Goal: Task Accomplishment & Management: Complete application form

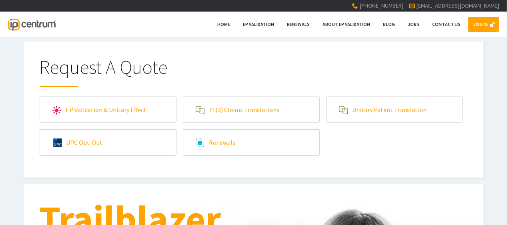
click at [486, 22] on link "LOG IN" at bounding box center [483, 24] width 31 height 15
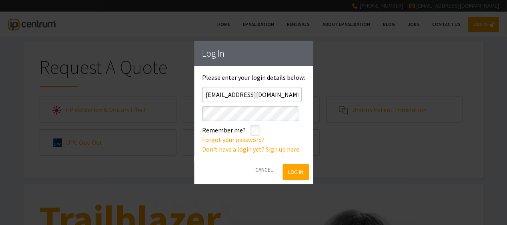
click at [285, 173] on button "Log In" at bounding box center [296, 172] width 26 height 16
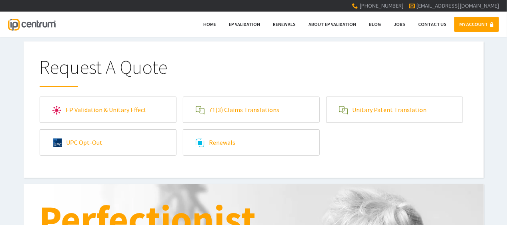
click at [292, 109] on link "71(3) Claims Translations" at bounding box center [251, 110] width 136 height 26
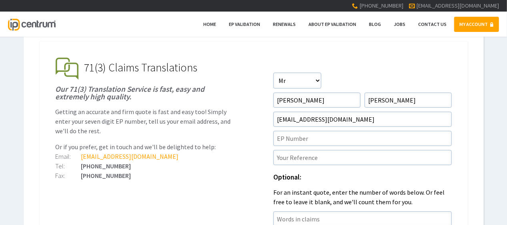
scroll to position [120, 0]
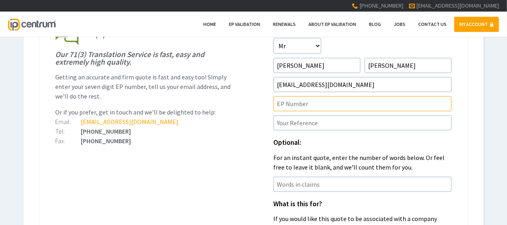
click at [299, 100] on input"] "text" at bounding box center [362, 103] width 178 height 15
paste input"] "20187855.0"
type input"] "EP20187855.0"
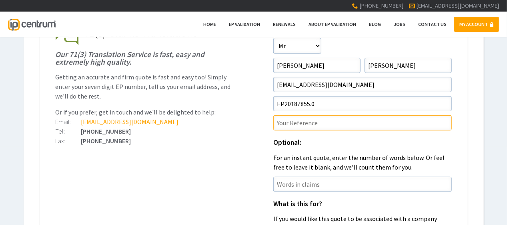
click at [313, 120] on input"] "text" at bounding box center [362, 123] width 178 height 15
paste input"] "P30510EPD1D1"
type input"] "P30510EPD1D1/TOM"
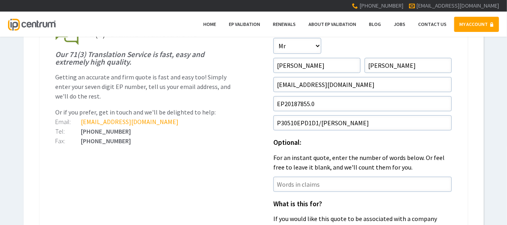
click at [173, 180] on ul "EP Validation & Unitary Effect IP Centrum makes European Patent Validation and …" at bounding box center [254, 224] width 428 height 435
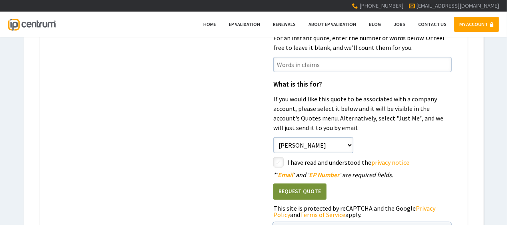
click at [280, 161] on input"] "checkbox" at bounding box center [280, 164] width 10 height 10
checkbox input"] "true"
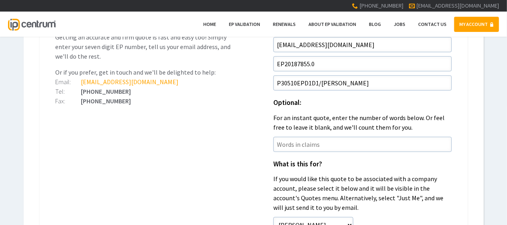
scroll to position [280, 0]
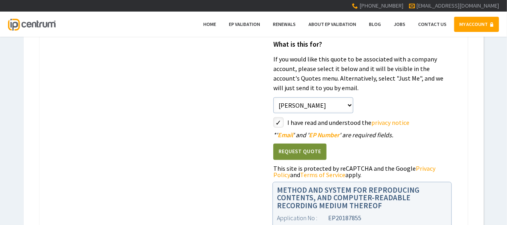
drag, startPoint x: 306, startPoint y: 152, endPoint x: 302, endPoint y: 153, distance: 4.2
click at [306, 151] on button "Request Quote" at bounding box center [299, 152] width 53 height 16
